Goal: Task Accomplishment & Management: Manage account settings

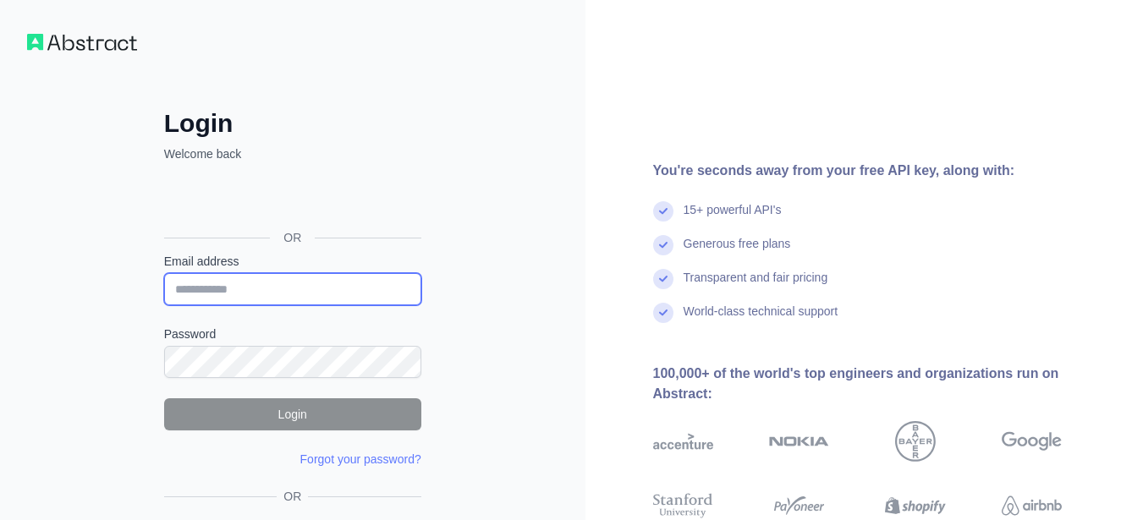
drag, startPoint x: 0, startPoint y: 0, endPoint x: 261, endPoint y: 286, distance: 387.5
click at [261, 286] on input "Email address" at bounding box center [292, 289] width 257 height 32
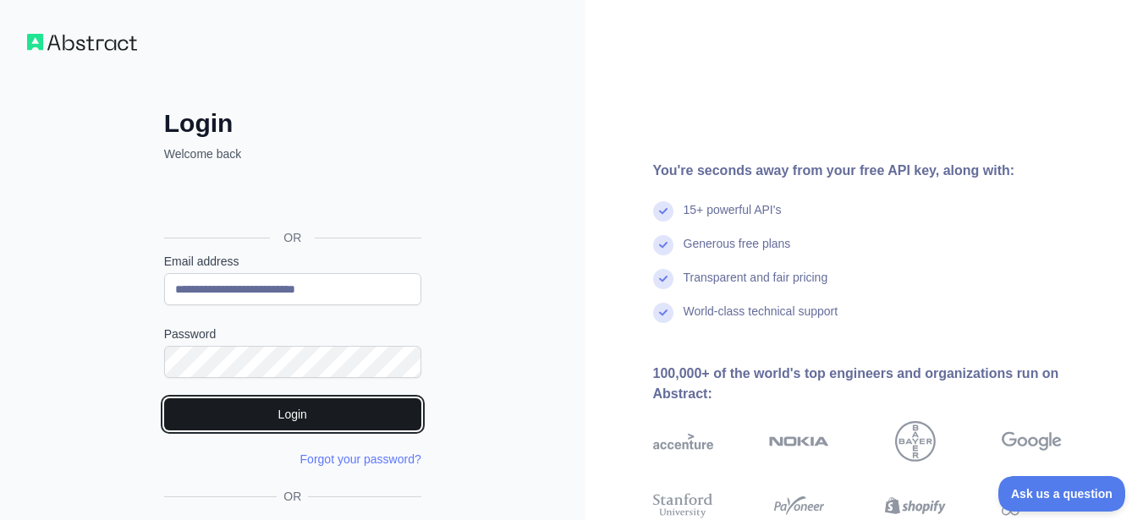
click at [204, 402] on button "Login" at bounding box center [292, 415] width 257 height 32
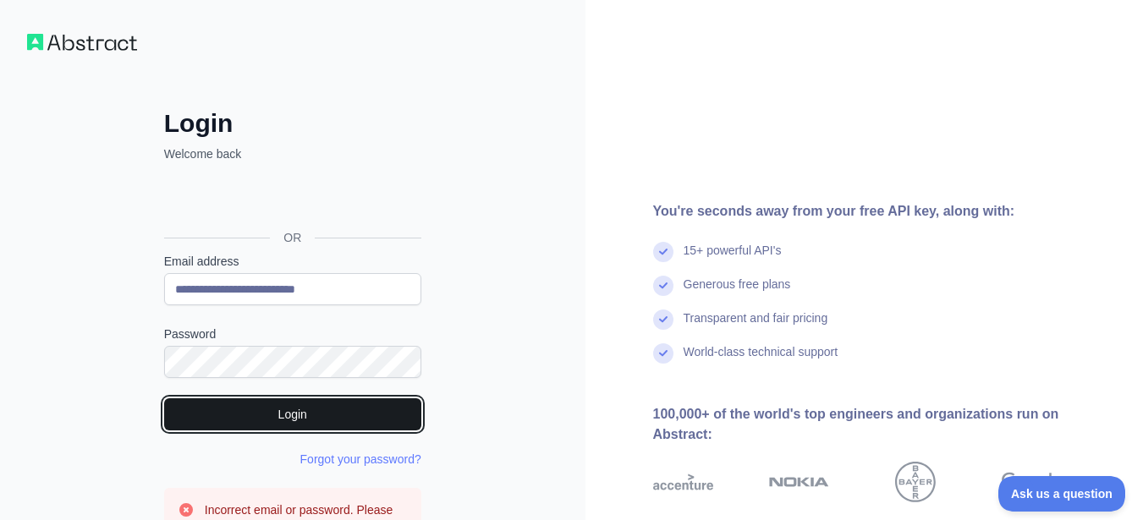
click at [222, 421] on button "Login" at bounding box center [292, 415] width 257 height 32
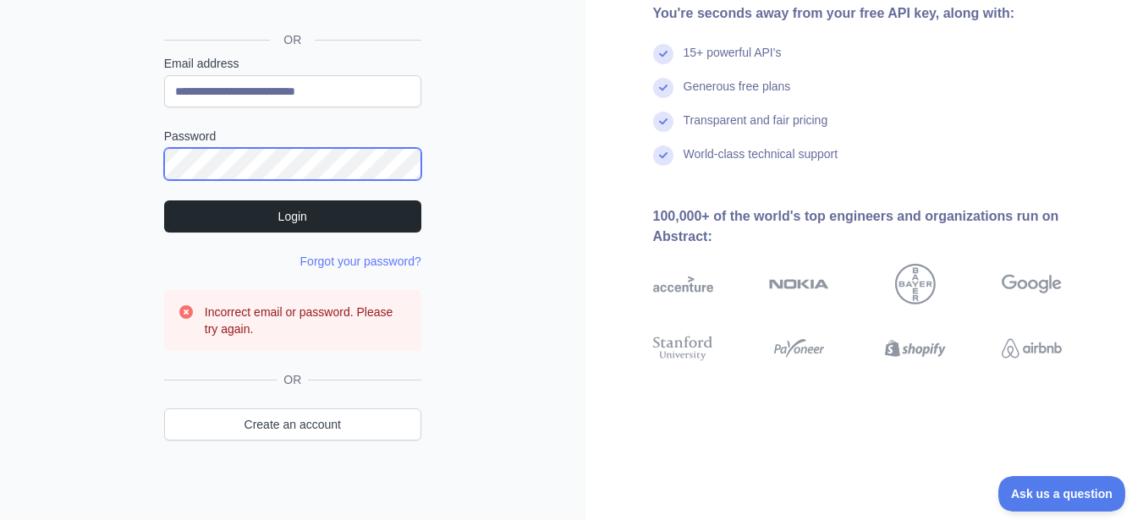
scroll to position [206, 0]
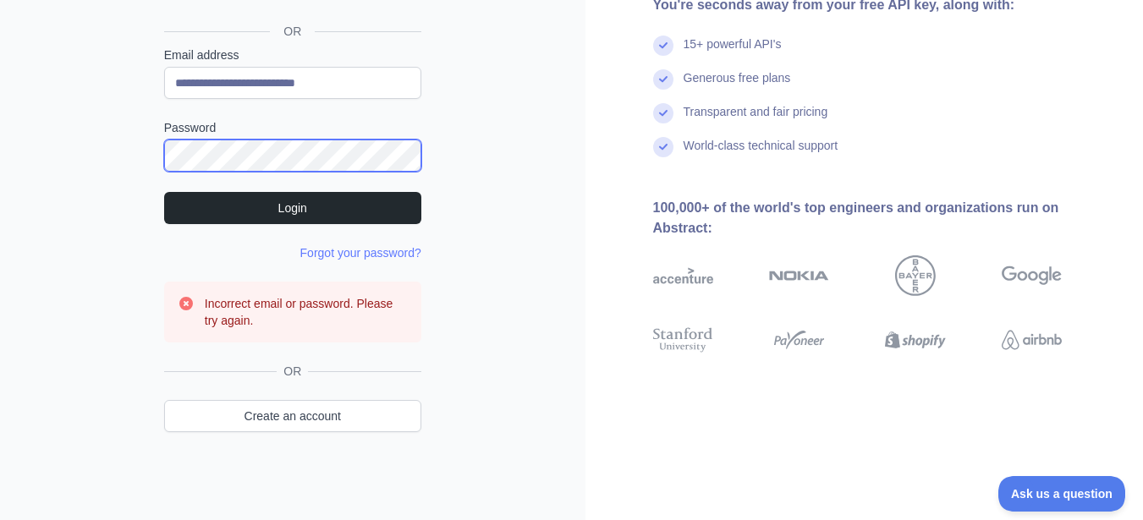
click at [0, 186] on div "**********" at bounding box center [293, 158] width 586 height 728
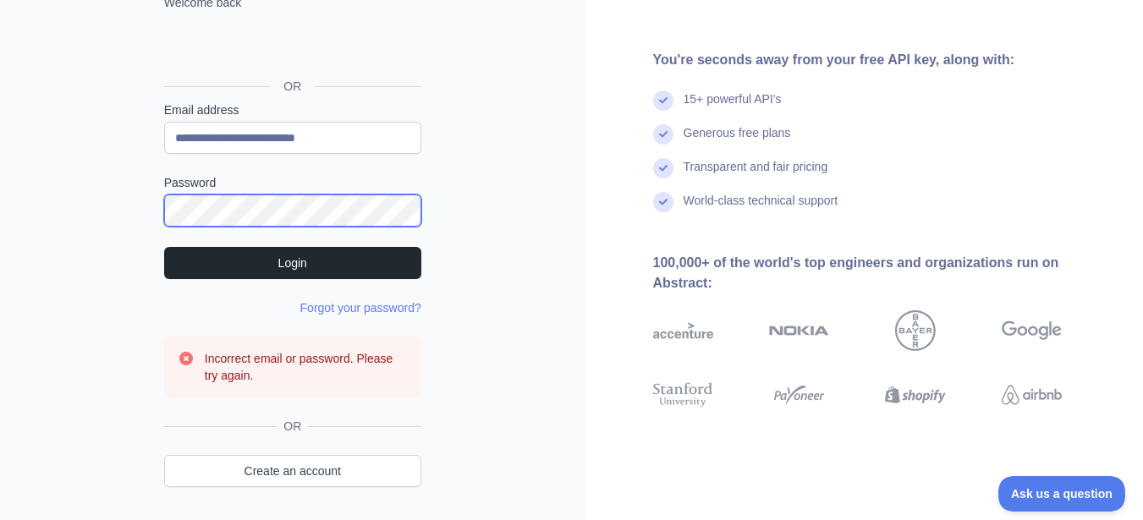
scroll to position [122, 0]
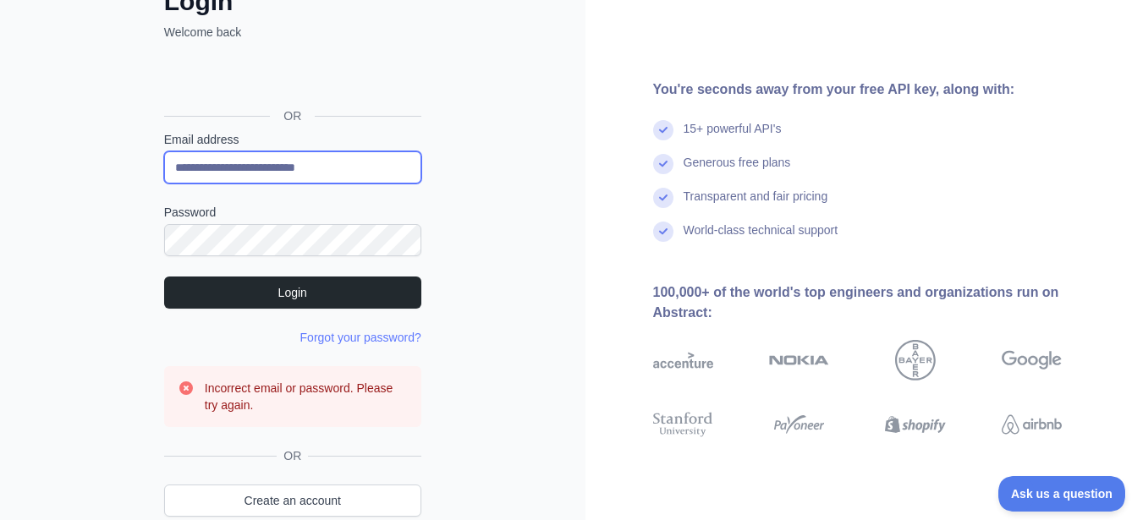
click at [349, 178] on input "**********" at bounding box center [292, 167] width 257 height 32
click at [209, 168] on input "**********" at bounding box center [292, 167] width 257 height 32
type input "**********"
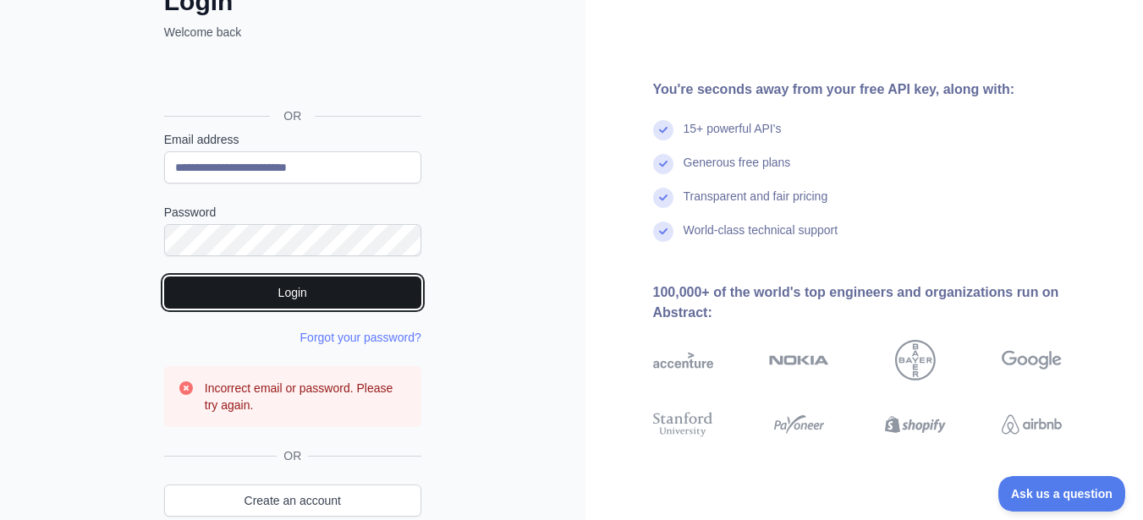
click at [233, 289] on button "Login" at bounding box center [292, 293] width 257 height 32
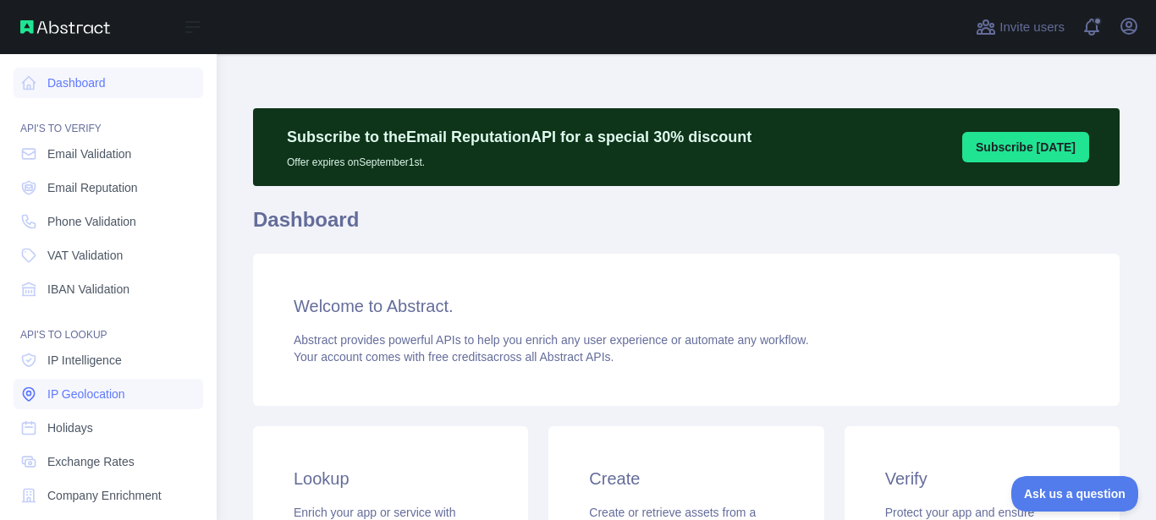
click at [86, 391] on span "IP Geolocation" at bounding box center [86, 394] width 78 height 17
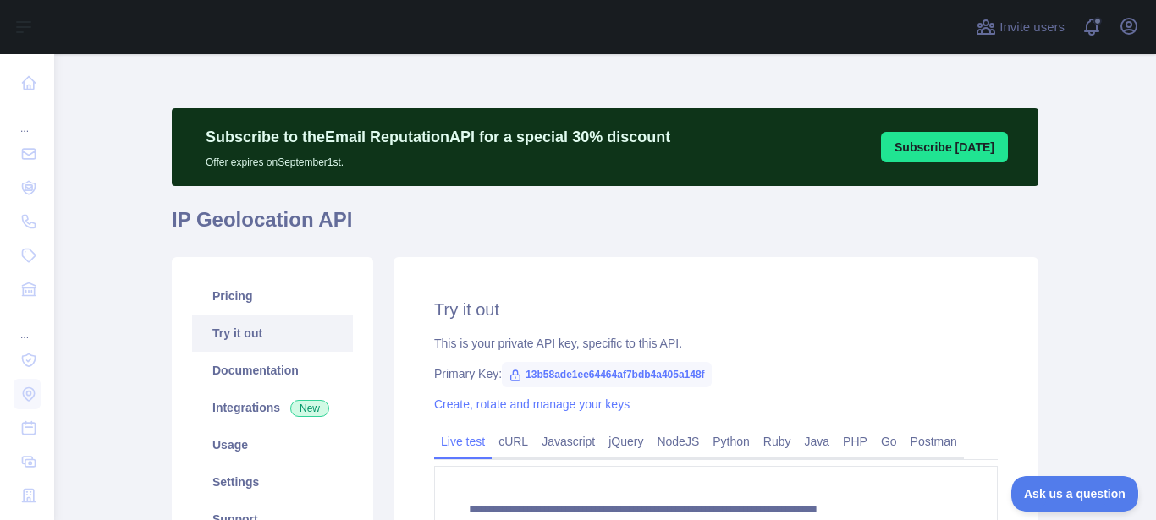
type textarea "**********"
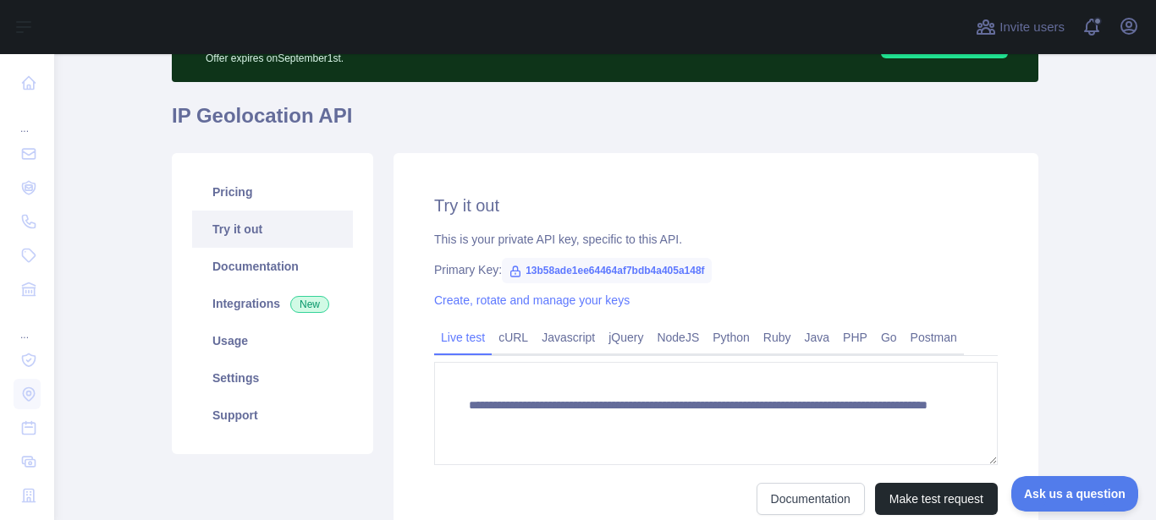
scroll to position [169, 0]
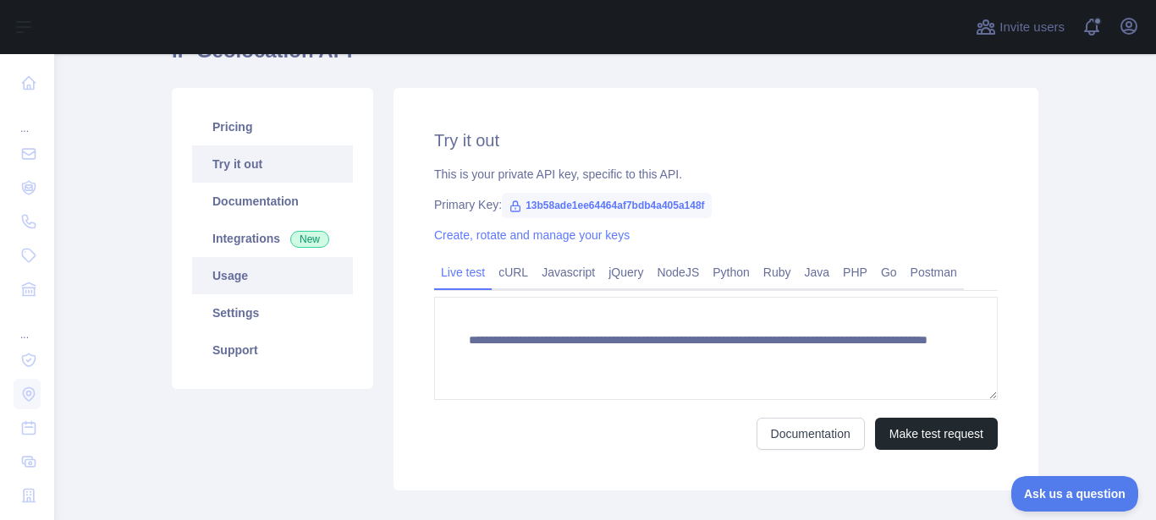
click at [242, 286] on link "Usage" at bounding box center [272, 275] width 161 height 37
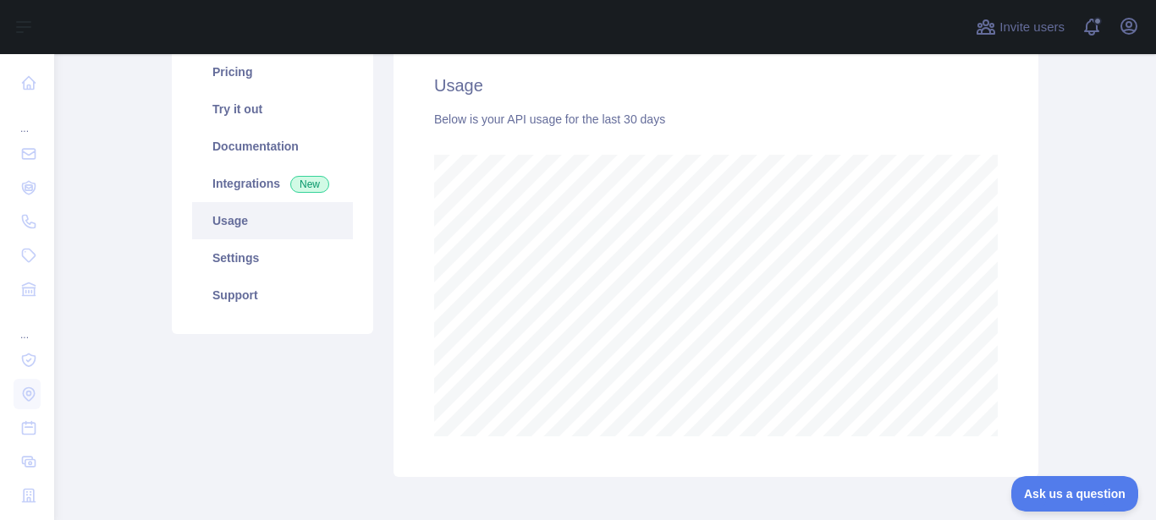
scroll to position [254, 0]
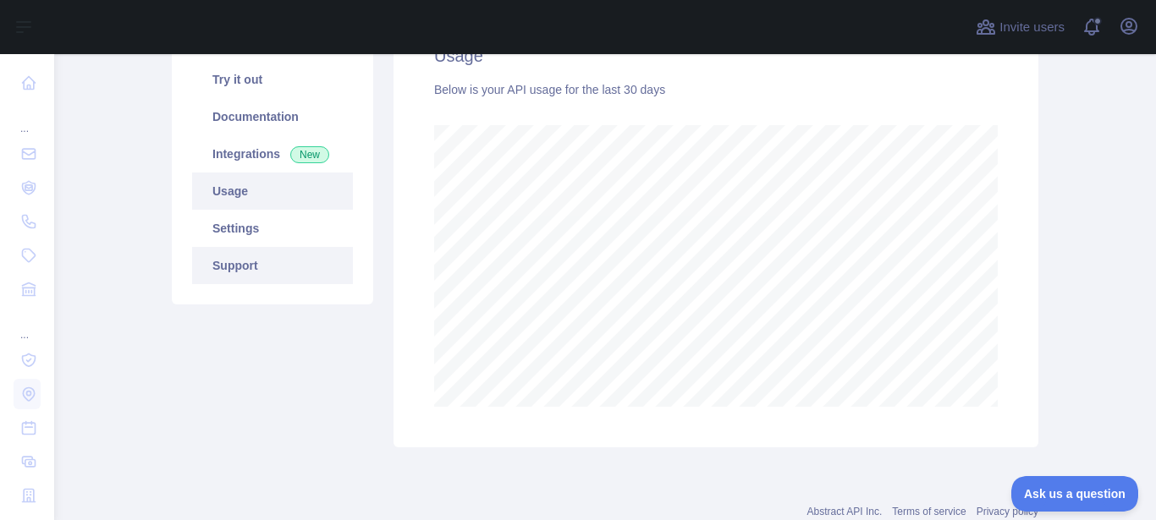
click at [241, 255] on link "Support" at bounding box center [272, 265] width 161 height 37
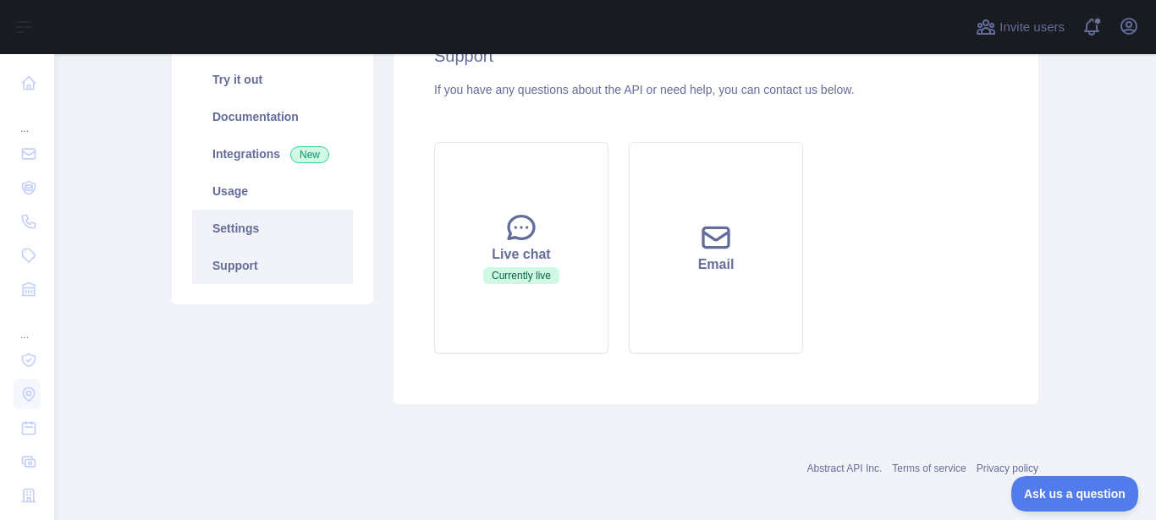
click at [246, 239] on link "Settings" at bounding box center [272, 228] width 161 height 37
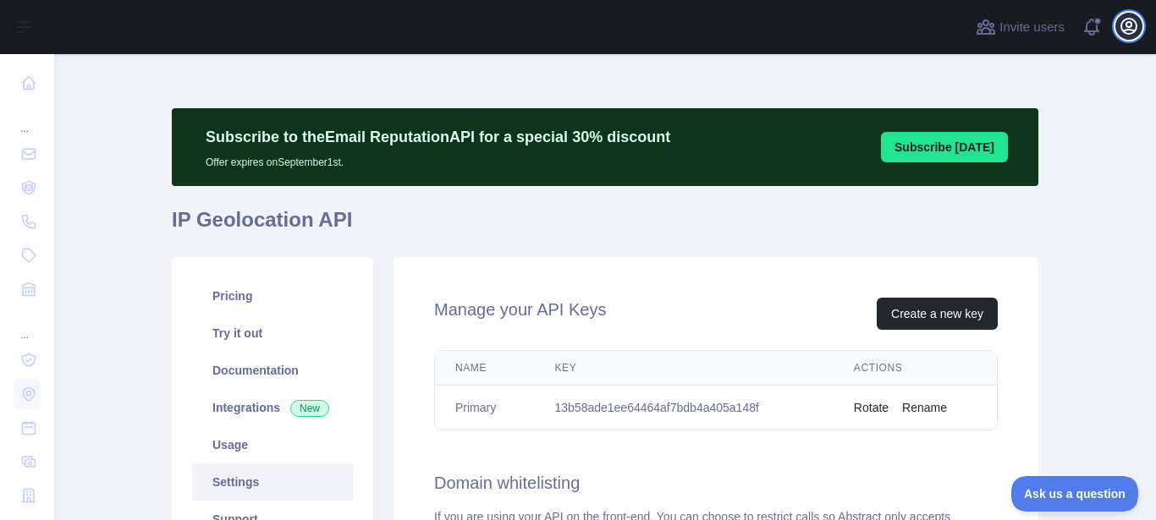
click at [1134, 28] on icon "button" at bounding box center [1129, 26] width 20 height 20
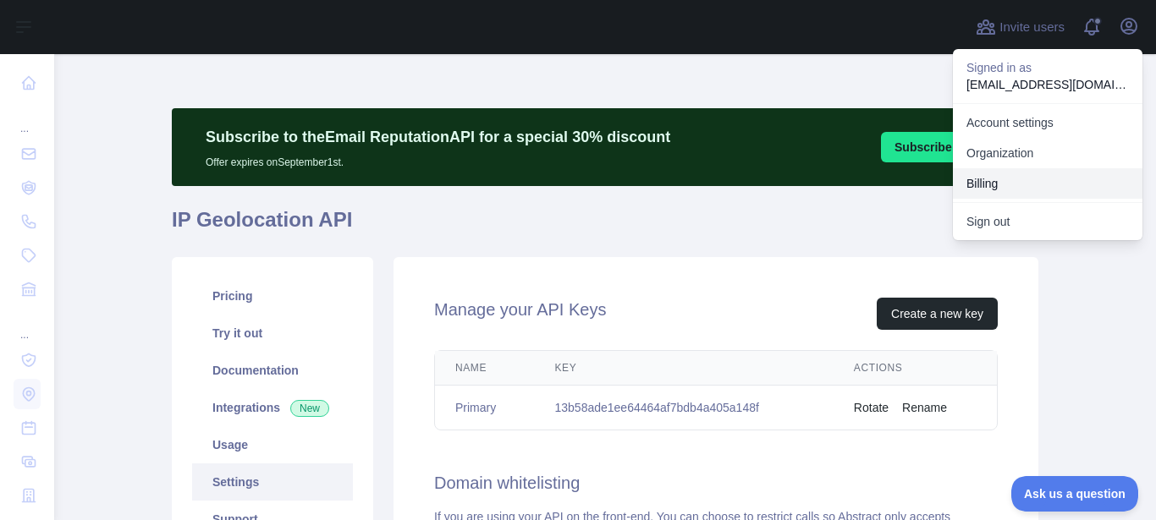
click at [995, 183] on button "Billing" at bounding box center [1048, 183] width 190 height 30
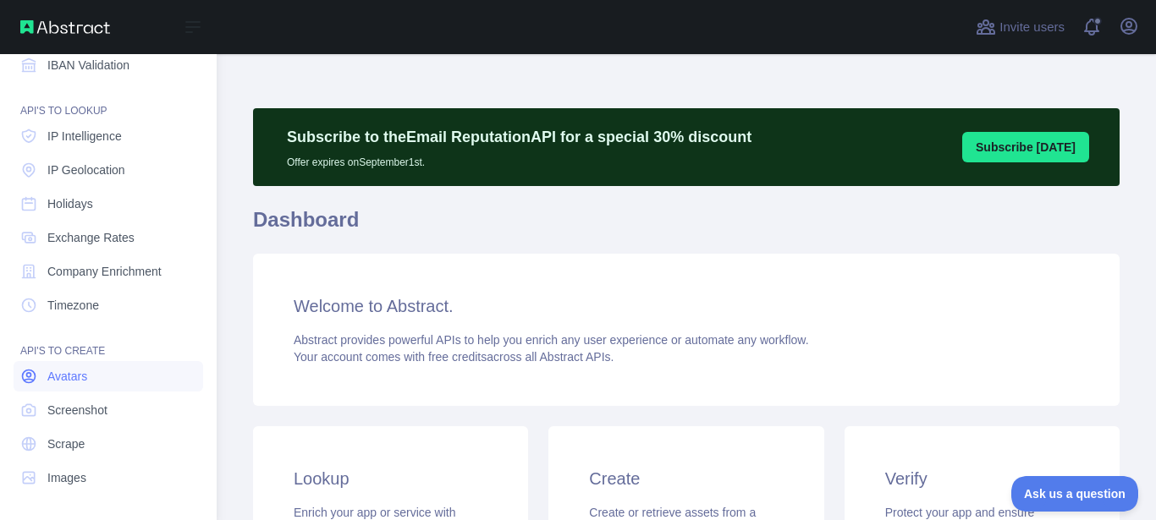
scroll to position [140, 0]
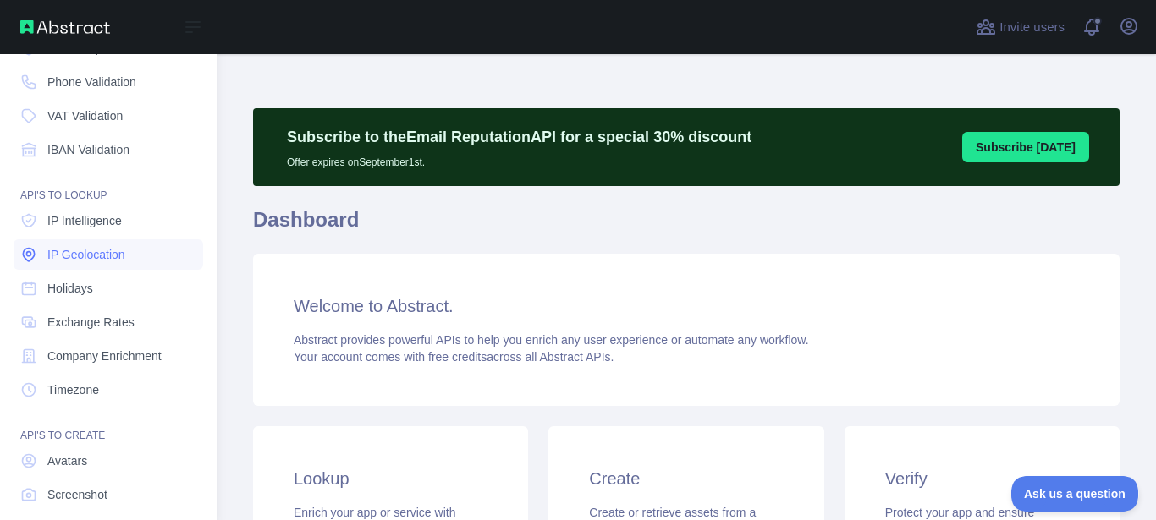
click at [97, 256] on span "IP Geolocation" at bounding box center [86, 254] width 78 height 17
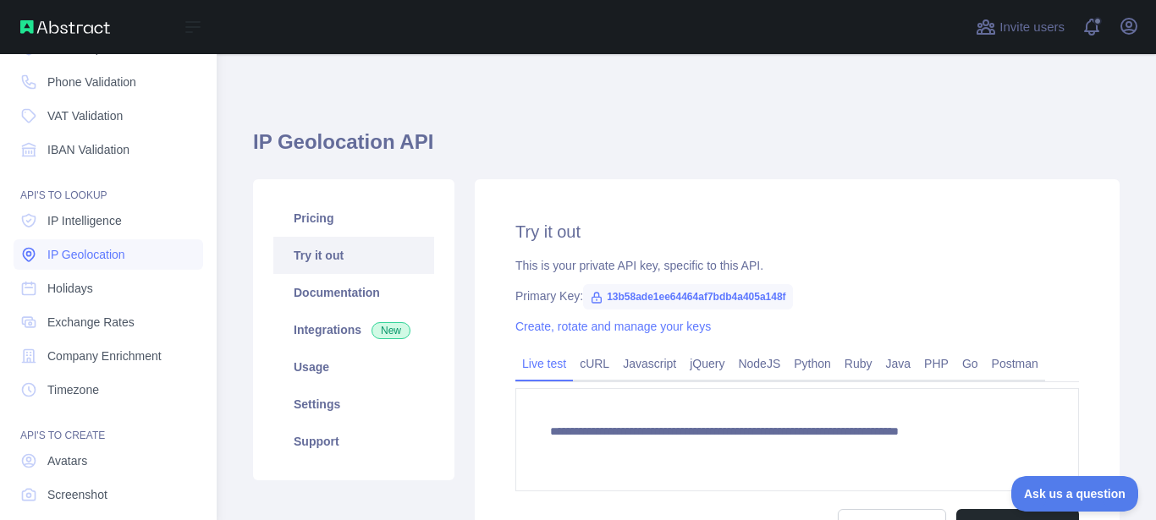
type textarea "**********"
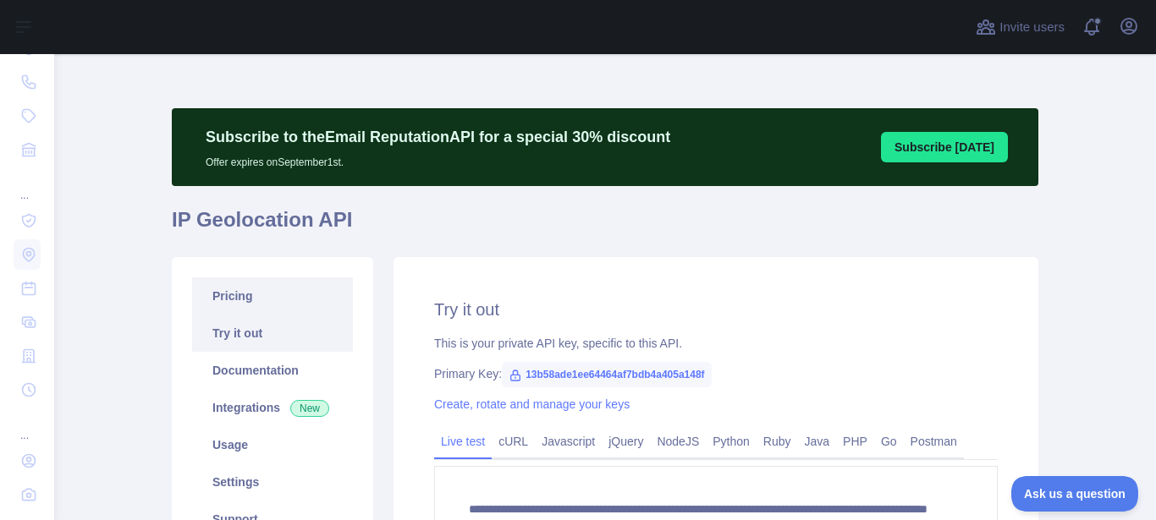
click at [231, 300] on link "Pricing" at bounding box center [272, 296] width 161 height 37
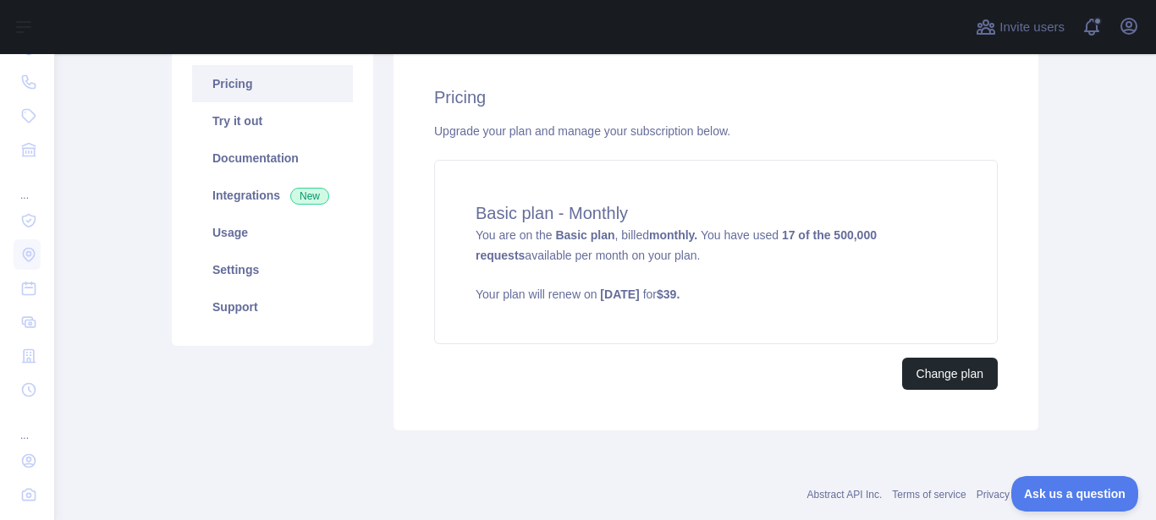
scroll to position [248, 0]
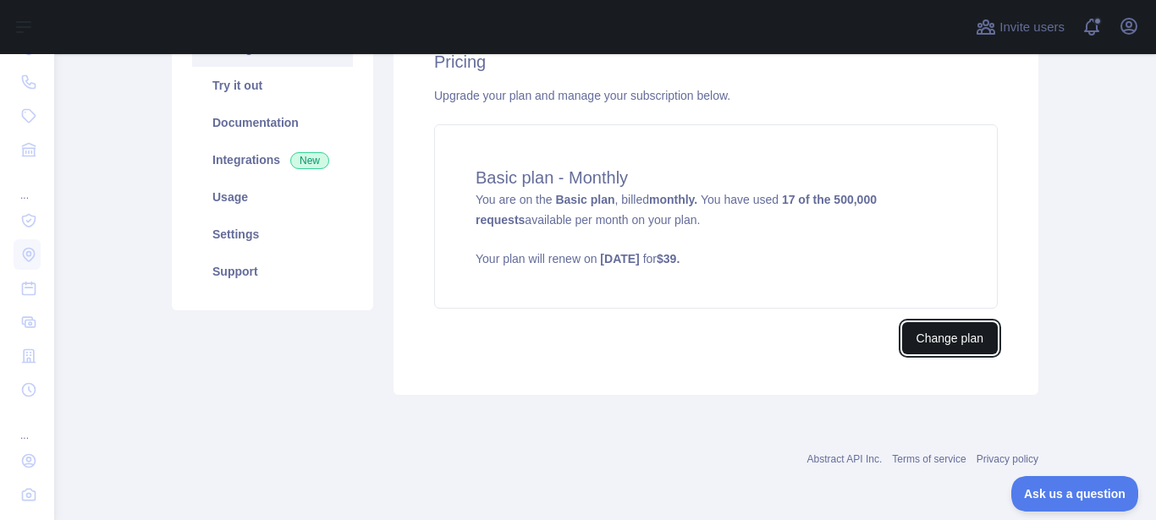
click at [951, 340] on button "Change plan" at bounding box center [950, 338] width 96 height 32
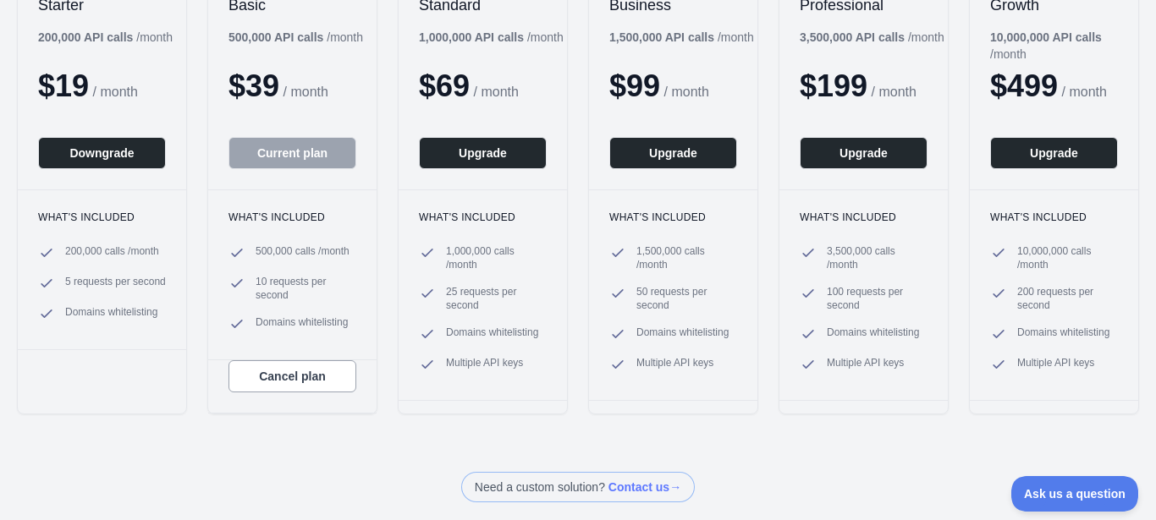
scroll to position [254, 0]
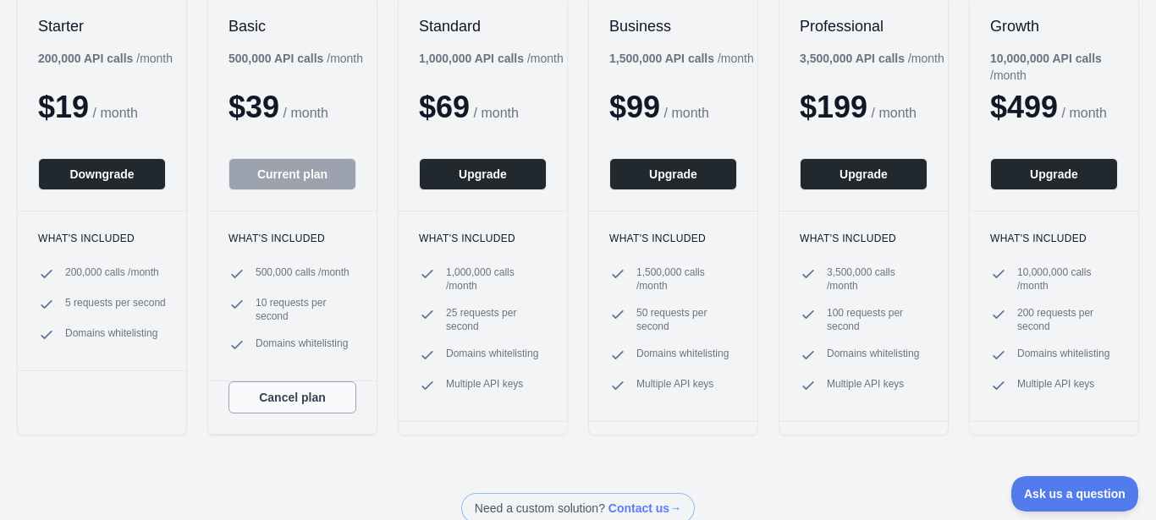
click at [288, 394] on button "Cancel plan" at bounding box center [292, 398] width 128 height 32
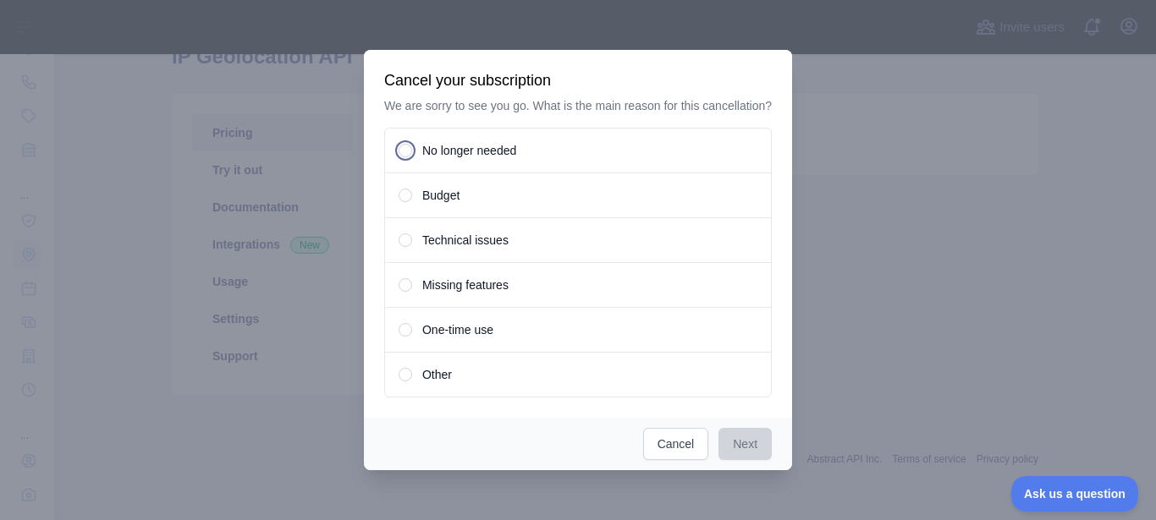
click at [410, 148] on span at bounding box center [406, 151] width 14 height 14
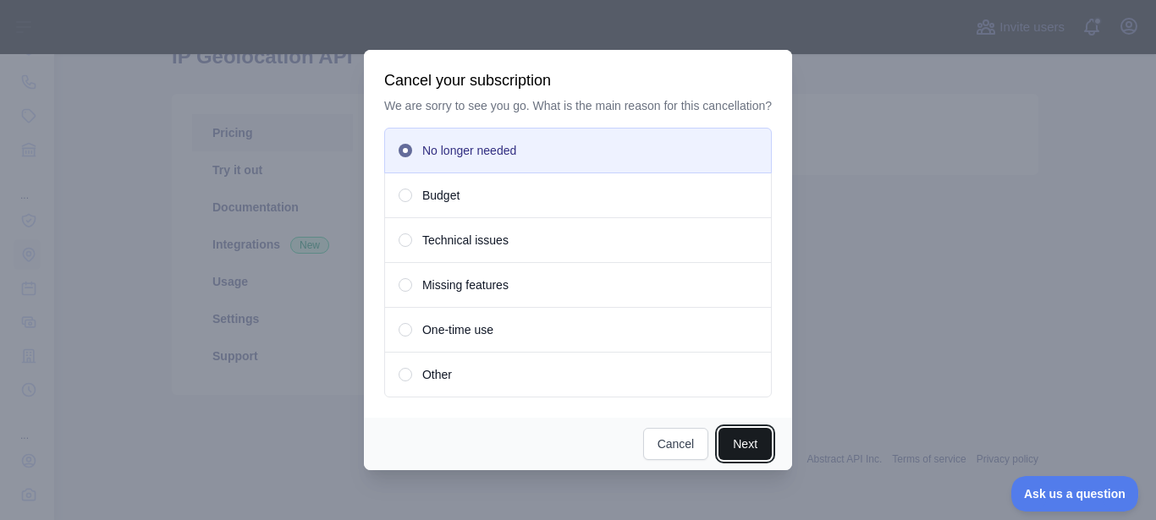
click at [740, 443] on button "Next" at bounding box center [744, 444] width 53 height 32
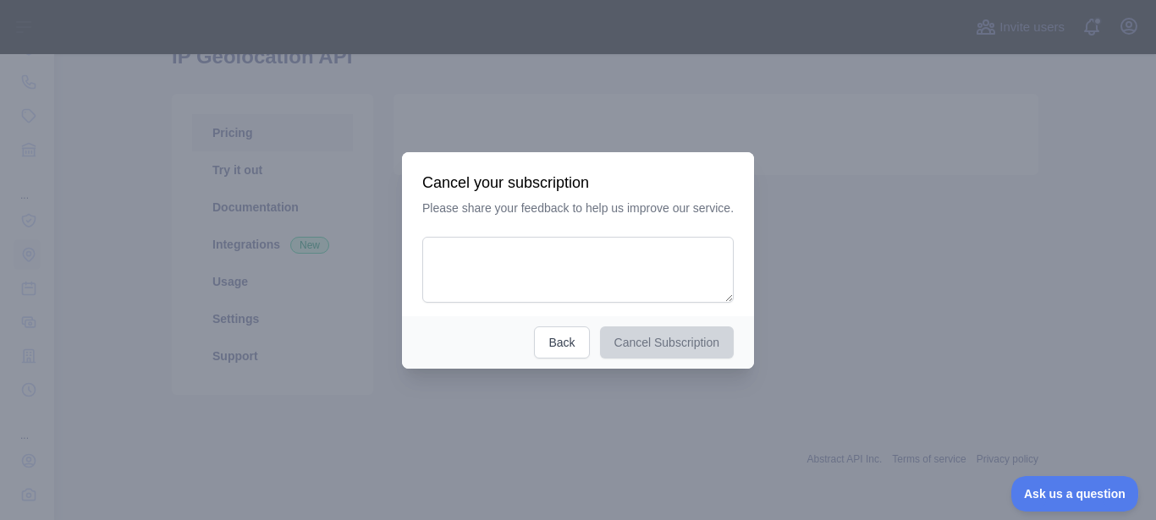
click at [605, 235] on div "Please share your feedback to help us improve our service." at bounding box center [577, 251] width 311 height 103
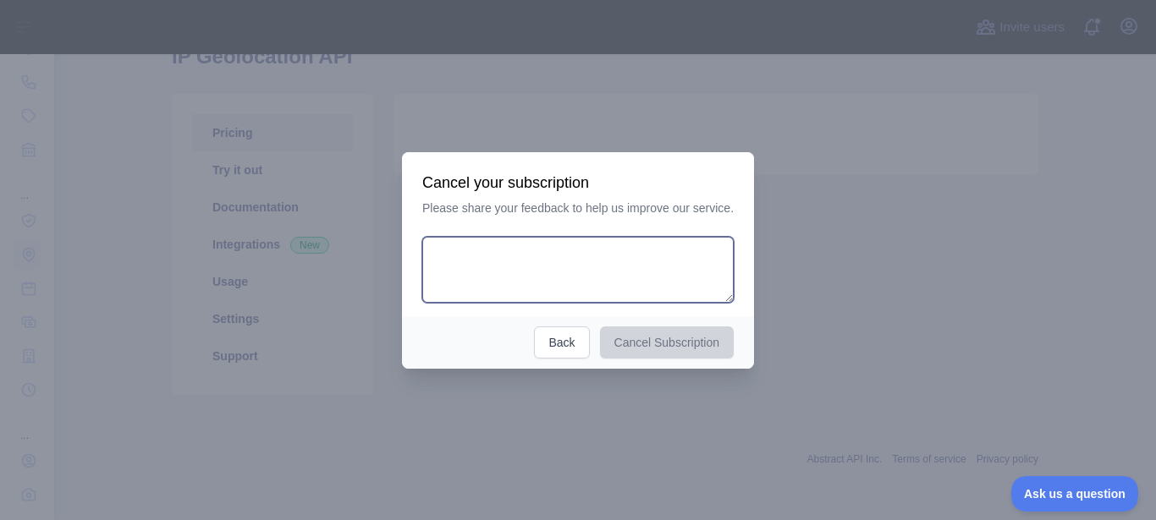
click at [601, 260] on textarea at bounding box center [577, 270] width 311 height 66
type textarea "**********"
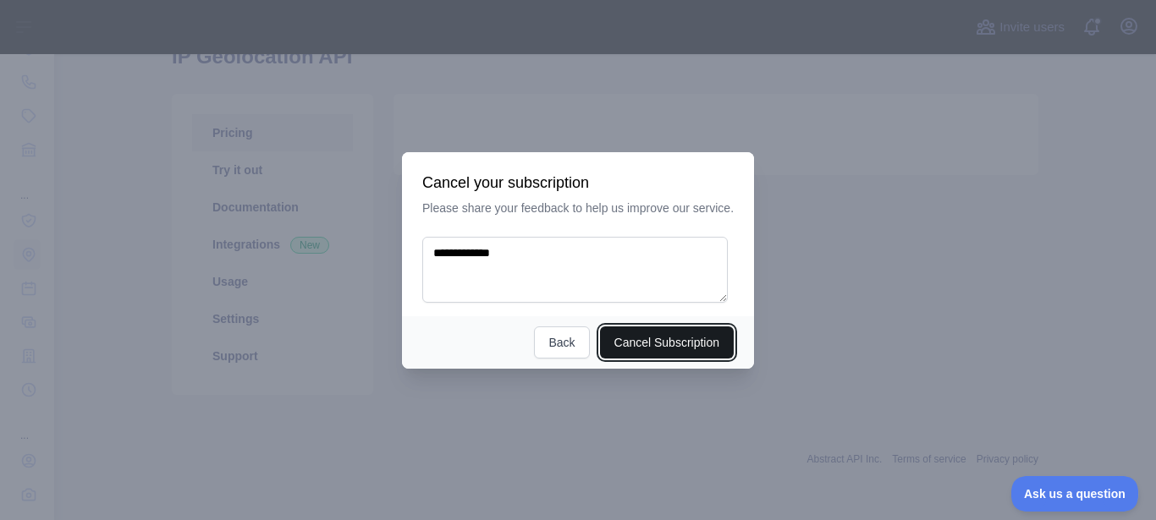
click at [661, 341] on button "Cancel Subscription" at bounding box center [667, 343] width 135 height 32
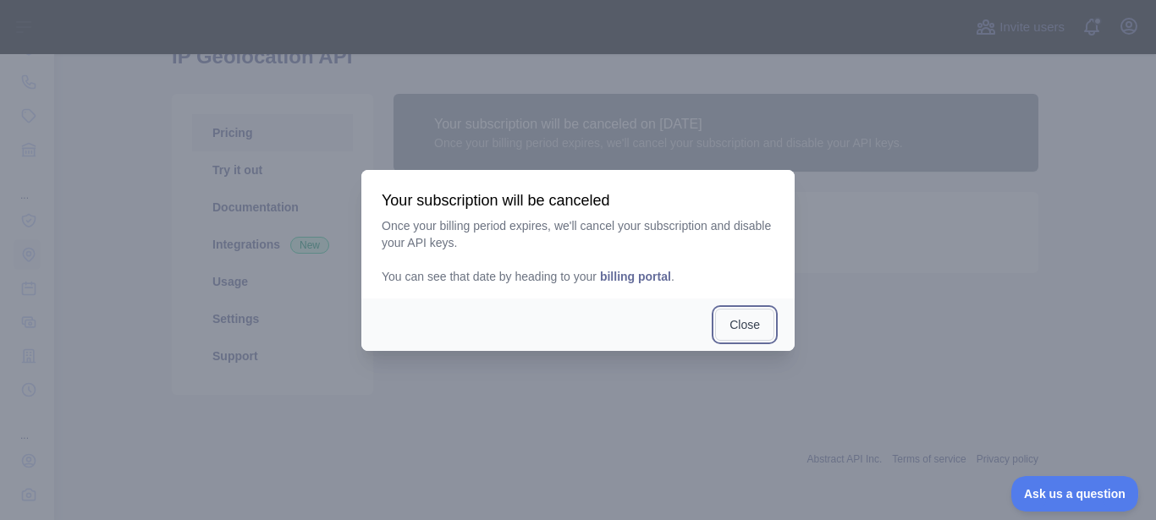
click at [738, 326] on button "Close" at bounding box center [744, 325] width 59 height 32
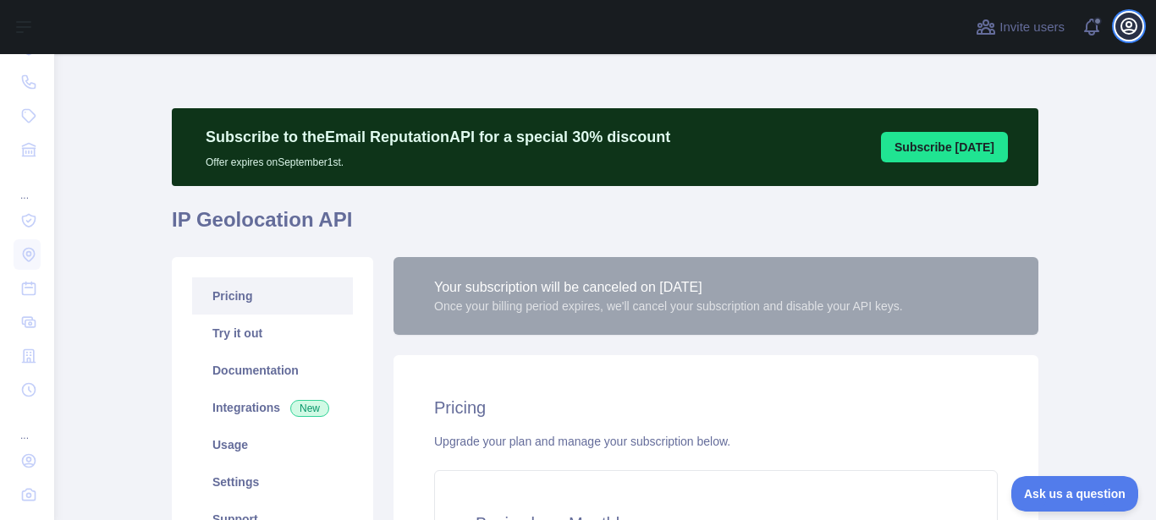
click at [1131, 21] on icon "button" at bounding box center [1129, 26] width 20 height 20
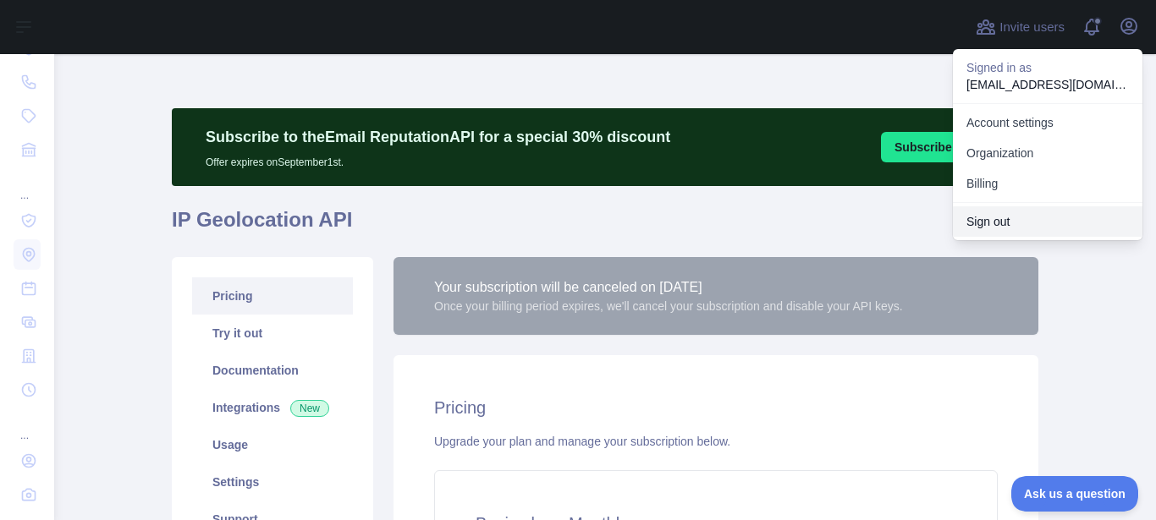
click at [1005, 217] on button "Sign out" at bounding box center [1048, 221] width 190 height 30
